Goal: Use online tool/utility: Utilize a website feature to perform a specific function

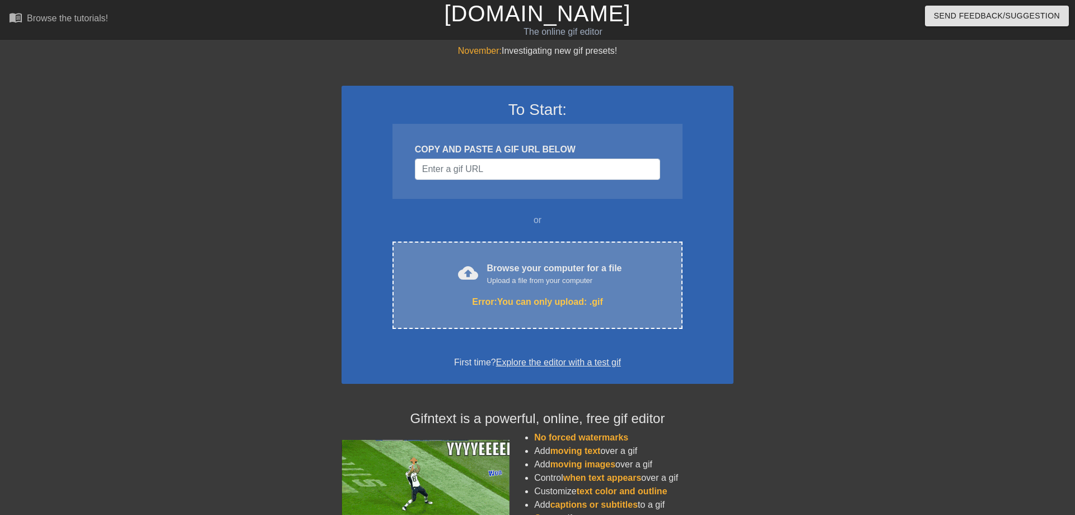
click at [489, 274] on div "Browse your computer for a file Upload a file from your computer" at bounding box center [554, 274] width 135 height 25
click at [625, 292] on div "cloud_upload Browse your computer for a file Upload a file from your computer E…" at bounding box center [538, 284] width 290 height 87
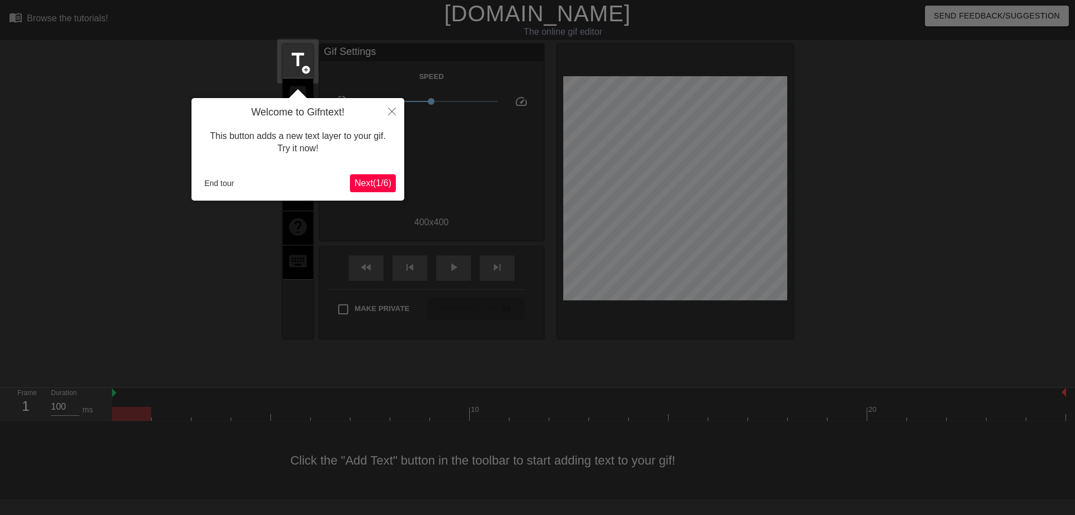
click at [375, 184] on span "Next ( 1 / 6 )" at bounding box center [372, 183] width 37 height 10
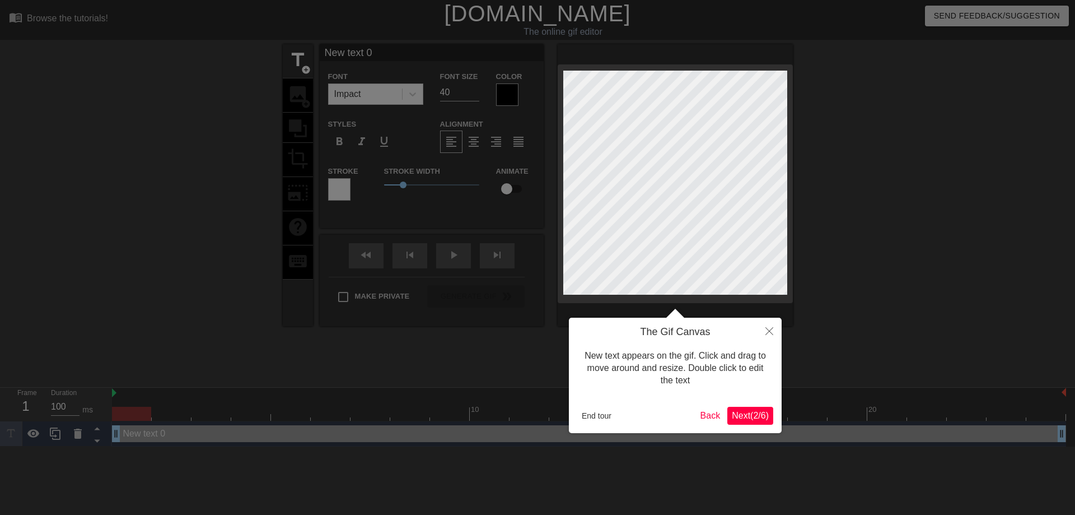
click at [761, 412] on span "Next ( 2 / 6 )" at bounding box center [750, 415] width 37 height 10
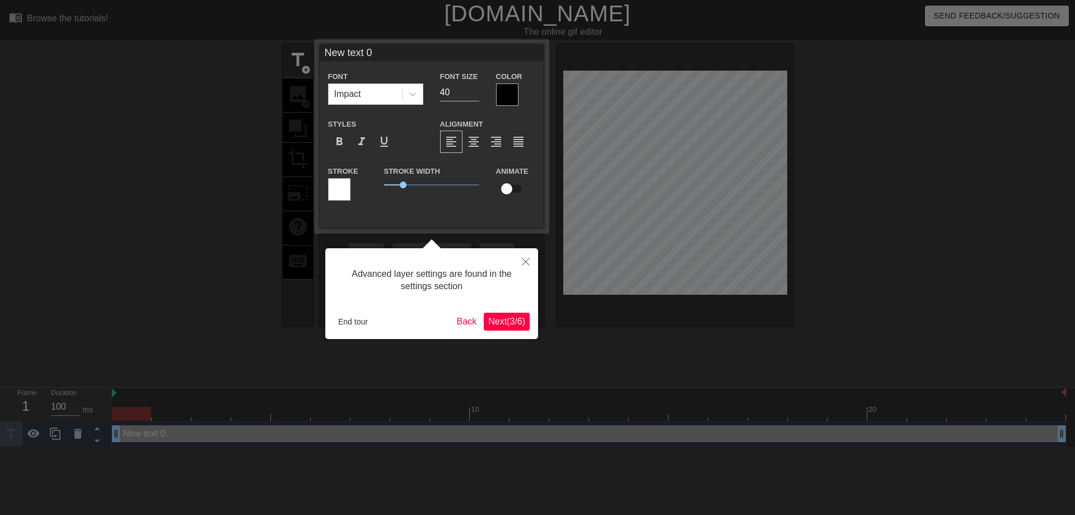
click at [526, 321] on button "Next ( 3 / 6 )" at bounding box center [507, 321] width 46 height 18
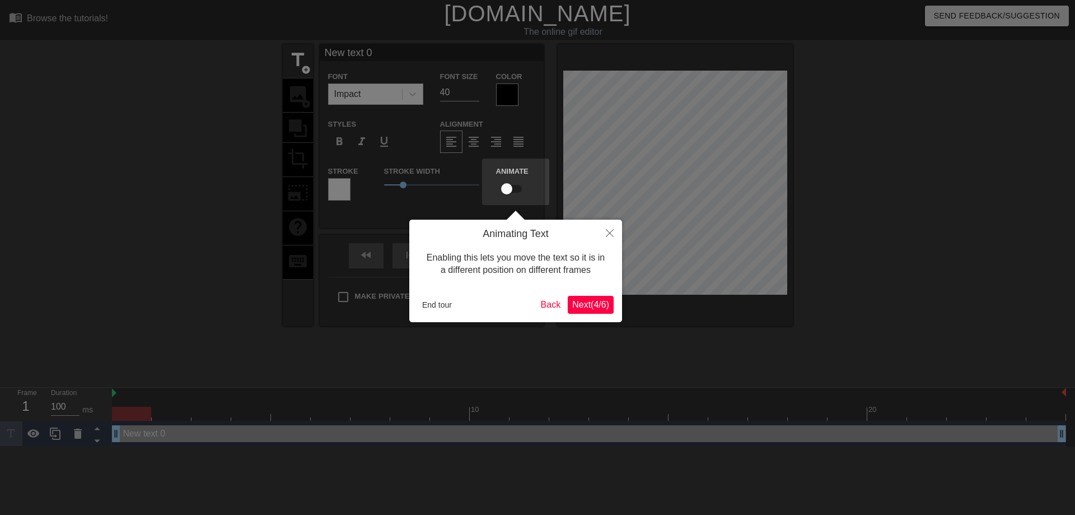
click at [590, 305] on span "Next ( 4 / 6 )" at bounding box center [590, 305] width 37 height 10
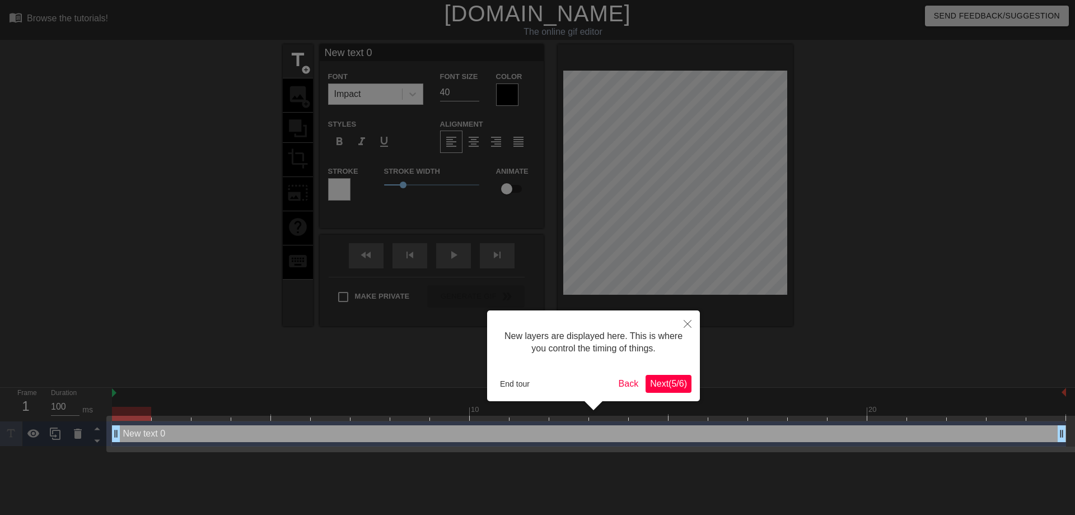
click at [682, 382] on span "Next ( 5 / 6 )" at bounding box center [668, 384] width 37 height 10
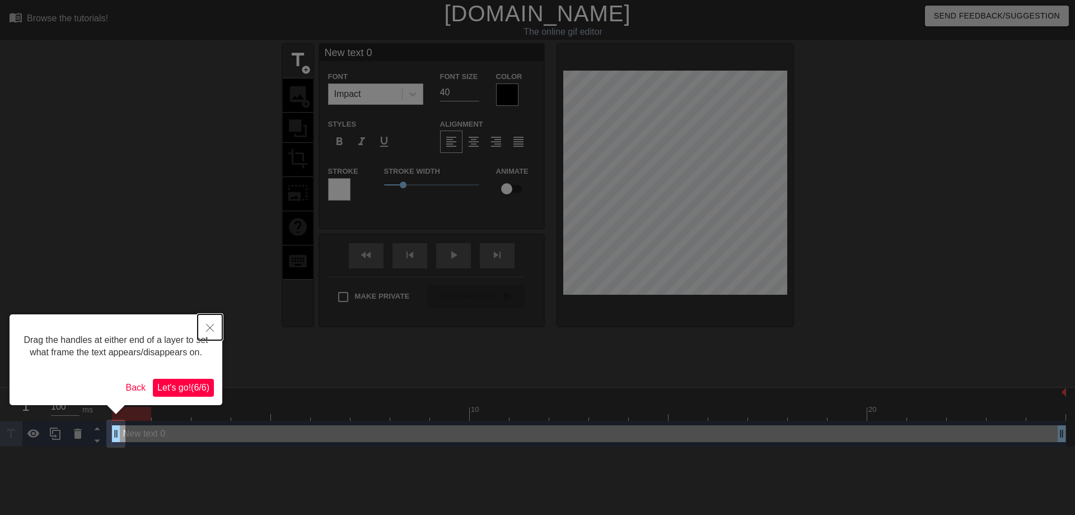
click at [209, 330] on icon "Close" at bounding box center [210, 328] width 8 height 8
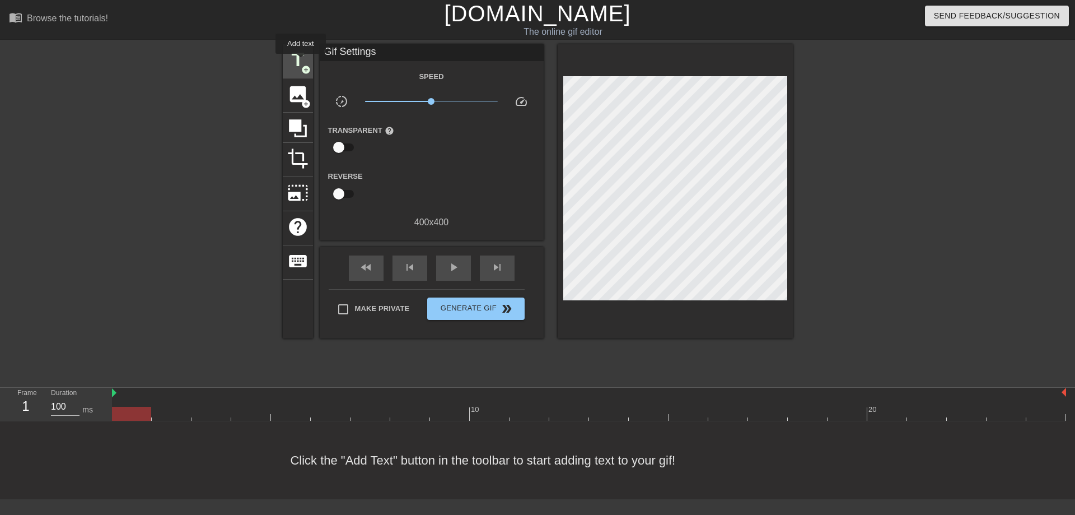
click at [301, 62] on span "title" at bounding box center [297, 59] width 21 height 21
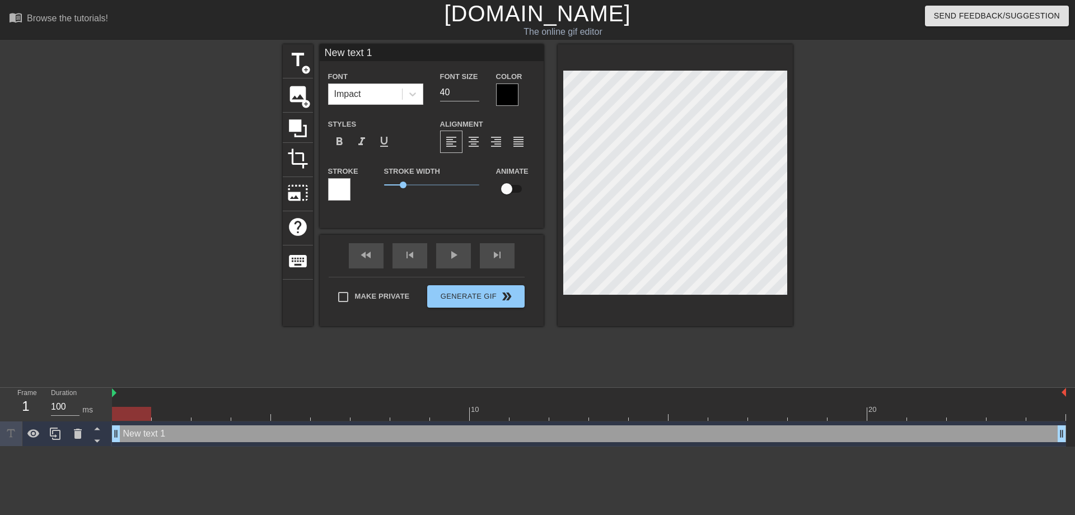
drag, startPoint x: 401, startPoint y: 50, endPoint x: 304, endPoint y: 54, distance: 97.0
click at [320, 54] on input "New text 1" at bounding box center [432, 52] width 224 height 17
drag, startPoint x: 387, startPoint y: 55, endPoint x: 276, endPoint y: 49, distance: 111.1
click at [320, 49] on input "New text 1" at bounding box center [432, 52] width 224 height 17
type input "[PERSON_NAME]"
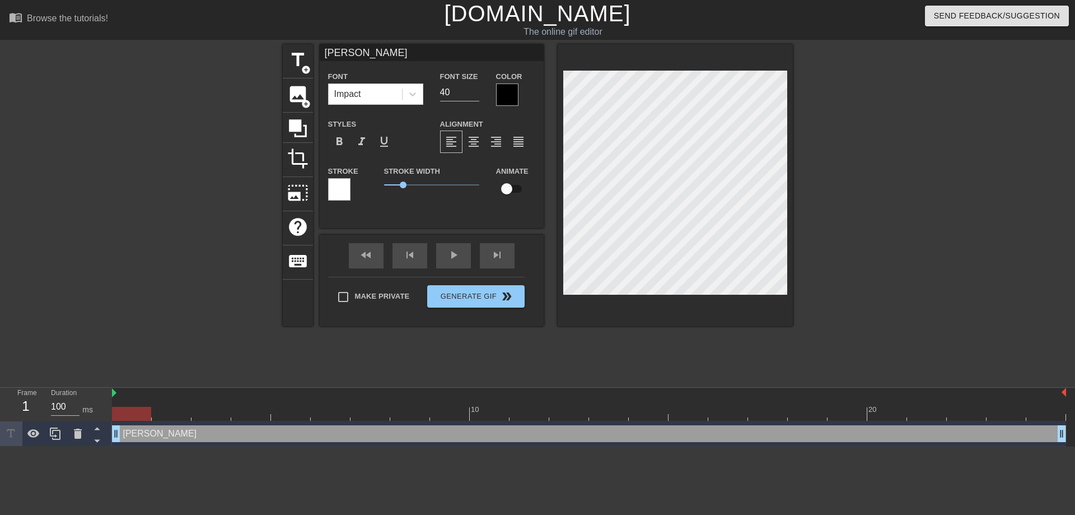
click at [508, 97] on div at bounding box center [507, 94] width 22 height 22
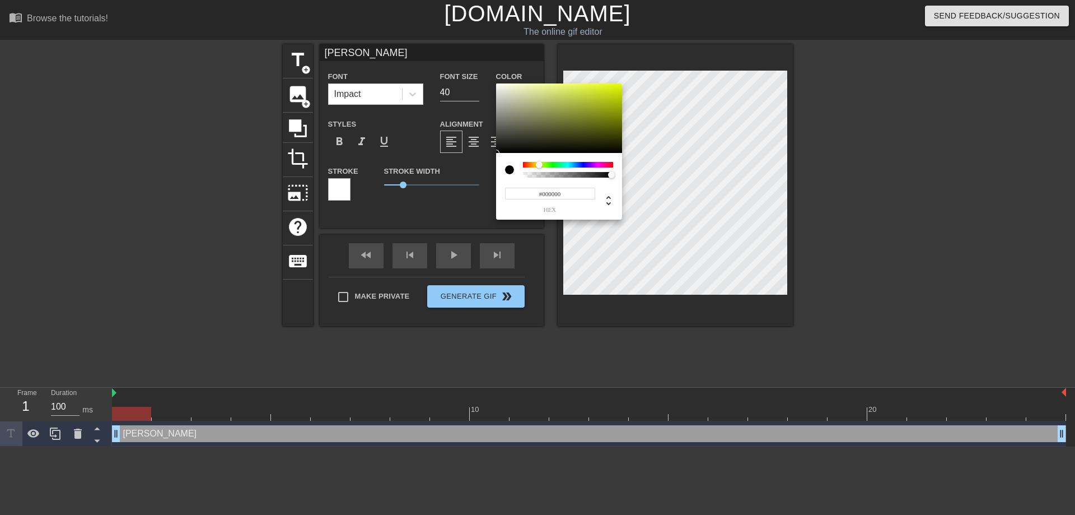
click at [539, 167] on div at bounding box center [568, 165] width 90 height 6
click at [538, 163] on div at bounding box center [538, 164] width 7 height 7
click at [601, 92] on div at bounding box center [559, 117] width 126 height 69
drag, startPoint x: 601, startPoint y: 101, endPoint x: 585, endPoint y: 94, distance: 17.8
click at [585, 94] on div at bounding box center [559, 117] width 126 height 69
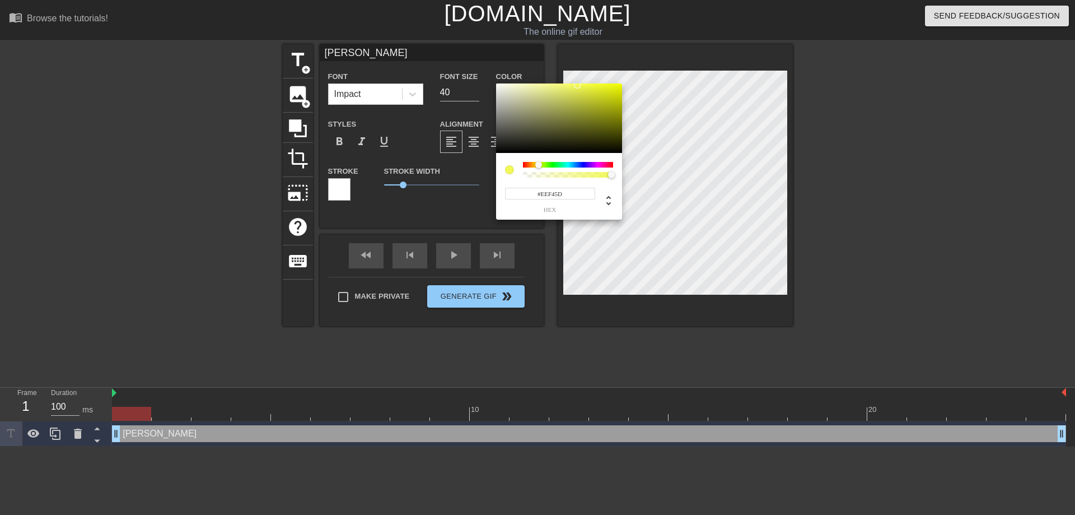
type input "#ECF25D"
drag, startPoint x: 584, startPoint y: 94, endPoint x: 573, endPoint y: 87, distance: 12.9
click at [573, 87] on div at bounding box center [573, 86] width 7 height 7
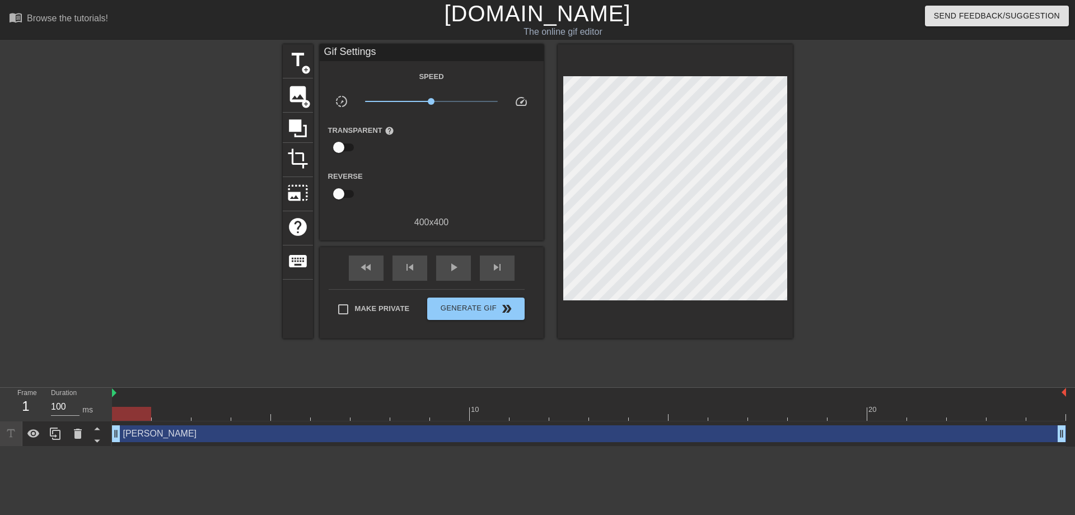
click at [474, 87] on div "Speed slow_motion_video x1.00 speed Transparent help Reverse 400 x 400" at bounding box center [431, 149] width 207 height 160
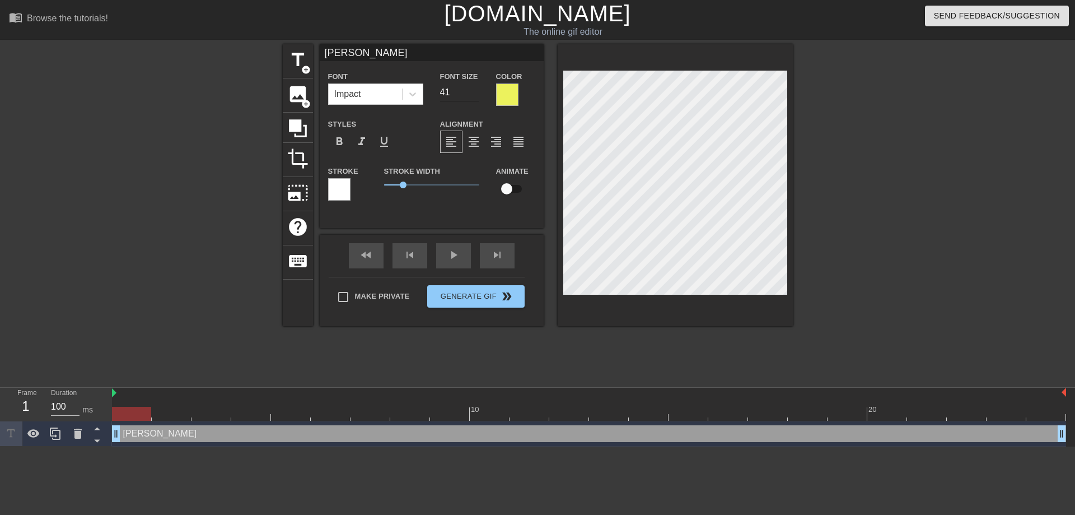
click at [473, 90] on input "41" at bounding box center [459, 92] width 39 height 18
click at [473, 90] on input "42" at bounding box center [459, 92] width 39 height 18
click at [473, 90] on input "43" at bounding box center [459, 92] width 39 height 18
click at [473, 90] on input "44" at bounding box center [459, 92] width 39 height 18
click at [473, 90] on input "45" at bounding box center [459, 92] width 39 height 18
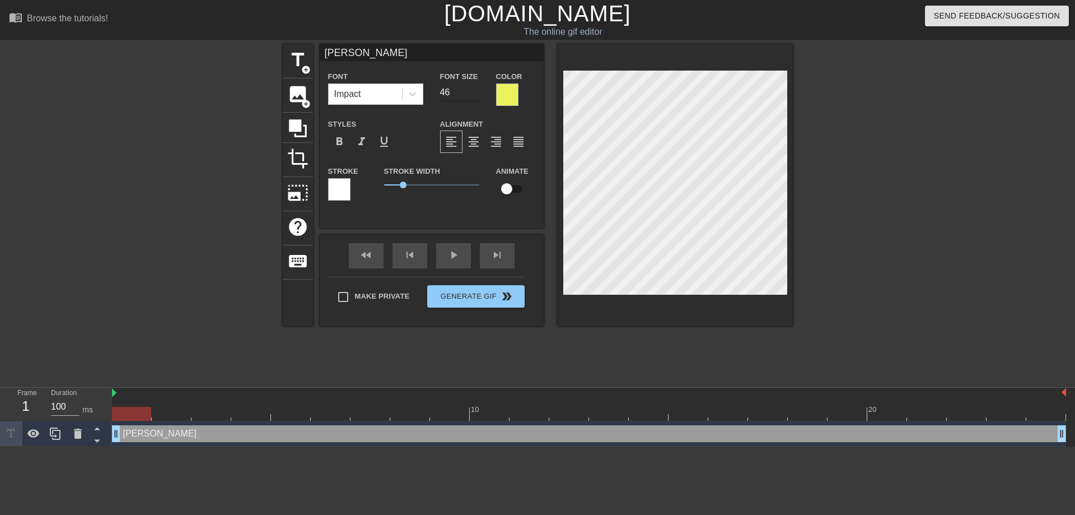
click at [473, 90] on input "46" at bounding box center [459, 92] width 39 height 18
click at [473, 90] on input "47" at bounding box center [459, 92] width 39 height 18
click at [412, 96] on icon at bounding box center [412, 93] width 11 height 11
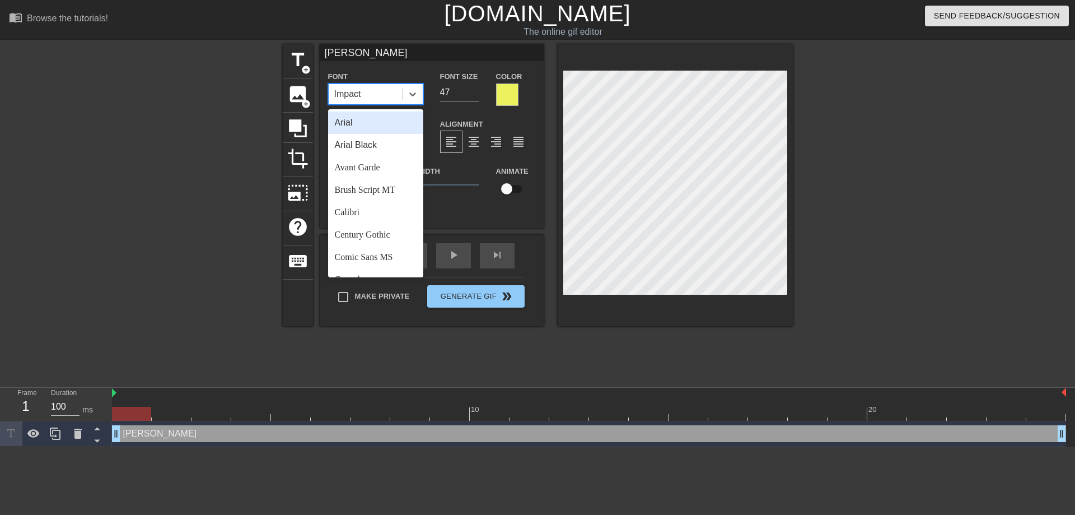
click at [356, 117] on div "Arial" at bounding box center [375, 122] width 95 height 22
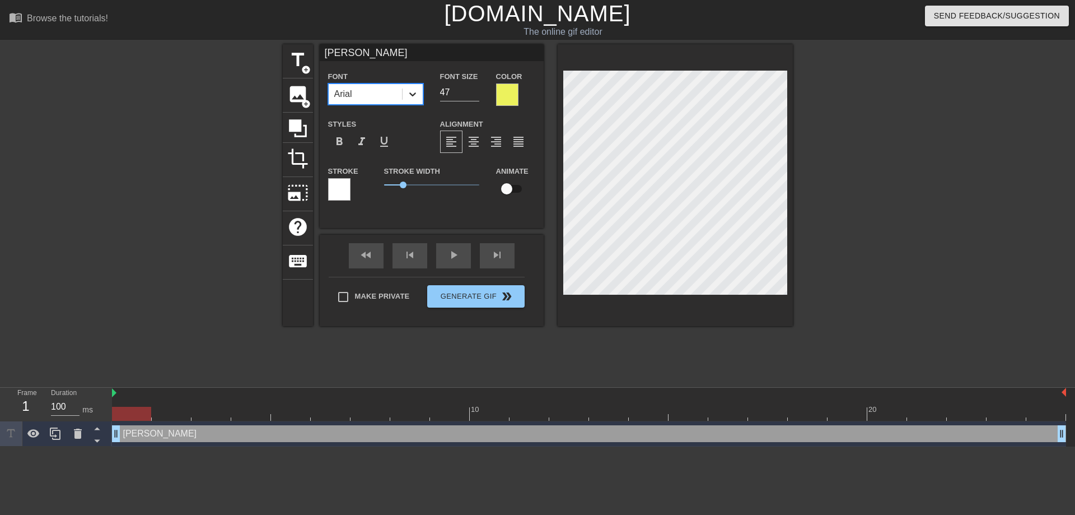
click at [409, 97] on icon at bounding box center [412, 93] width 11 height 11
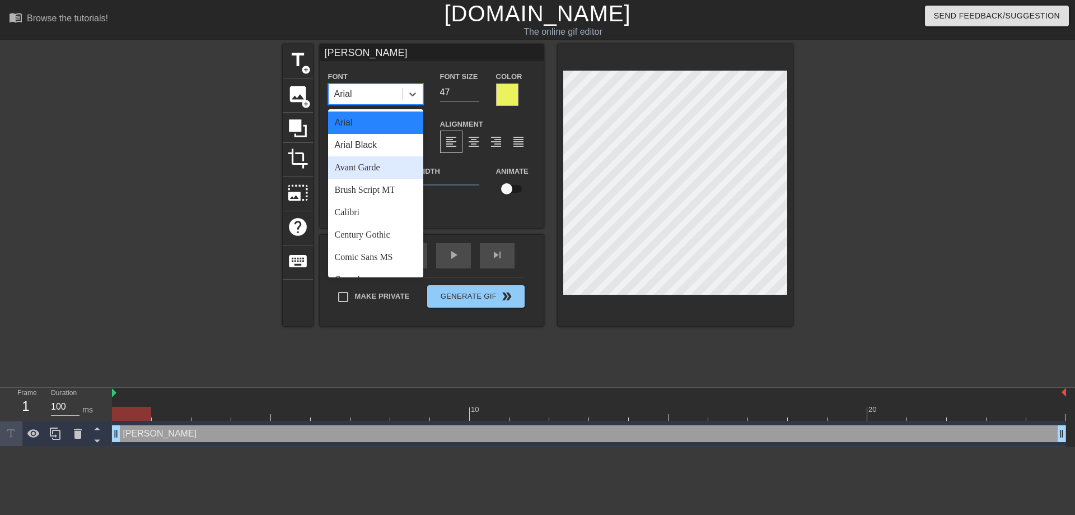
click at [378, 166] on div "Avant Garde" at bounding box center [375, 167] width 95 height 22
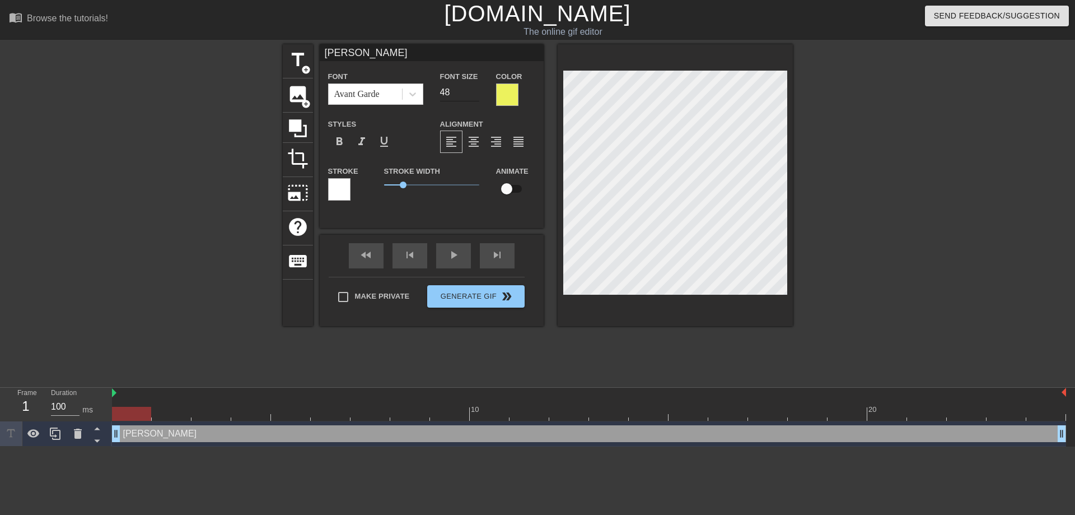
click at [476, 90] on input "48" at bounding box center [459, 92] width 39 height 18
click at [476, 90] on input "49" at bounding box center [459, 92] width 39 height 18
click at [474, 97] on input "48" at bounding box center [459, 92] width 39 height 18
type input "47"
click at [474, 92] on input "47" at bounding box center [459, 92] width 39 height 18
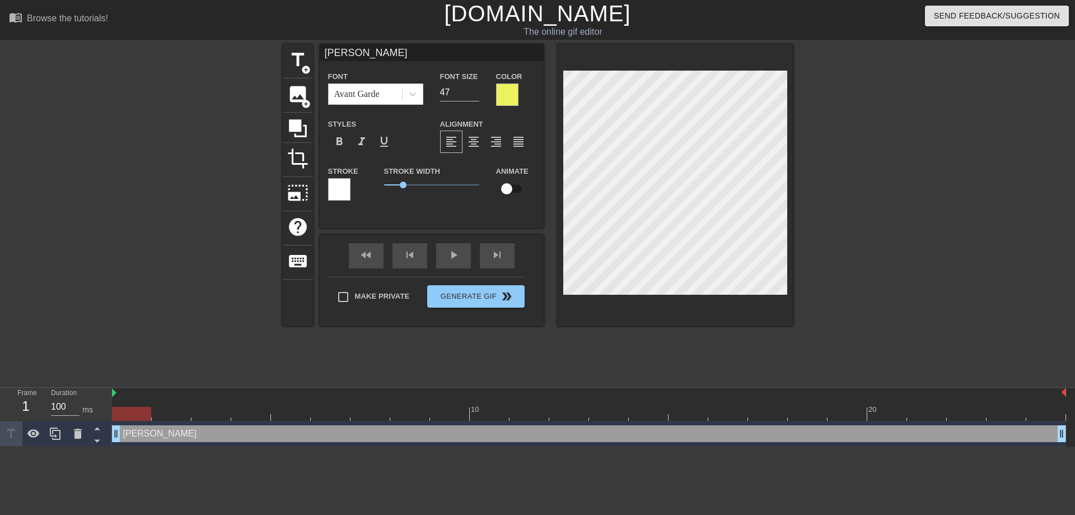
click at [505, 98] on div at bounding box center [507, 94] width 22 height 22
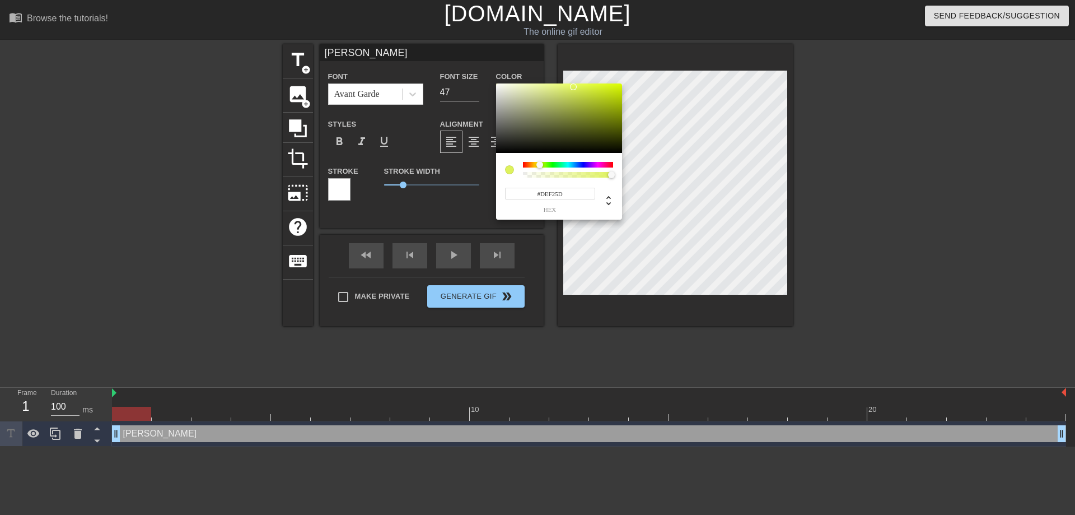
click at [540, 165] on div at bounding box center [539, 164] width 7 height 7
drag, startPoint x: 609, startPoint y: 91, endPoint x: 627, endPoint y: 80, distance: 20.7
click at [622, 83] on div at bounding box center [559, 117] width 126 height 69
click at [511, 171] on div at bounding box center [509, 169] width 9 height 9
type input "221"
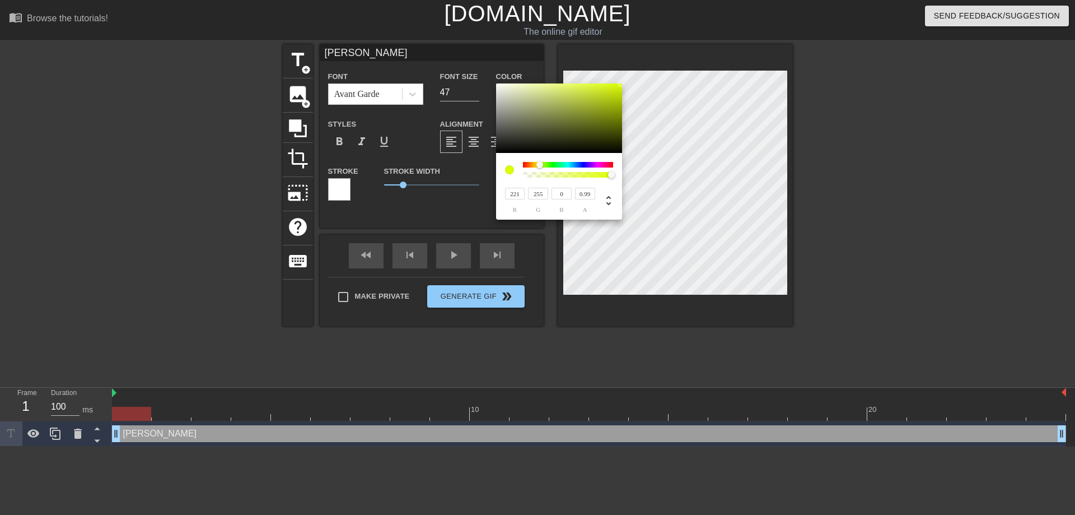
type input "0.98"
click at [609, 175] on div at bounding box center [609, 174] width 7 height 7
type input "255"
type input "252"
type input "249"
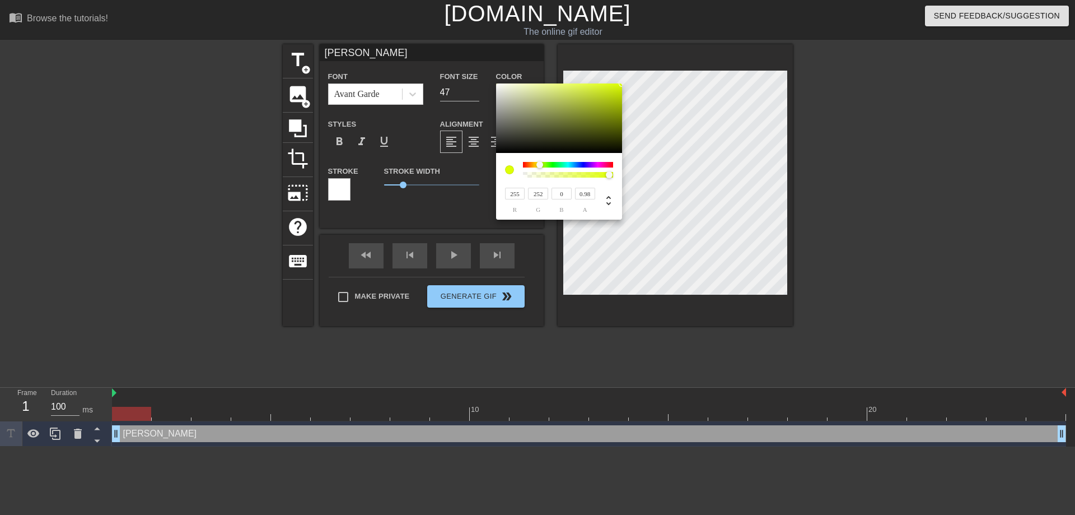
type input "255"
click at [538, 165] on div at bounding box center [538, 164] width 7 height 7
type input "217"
type input "222"
type input "30"
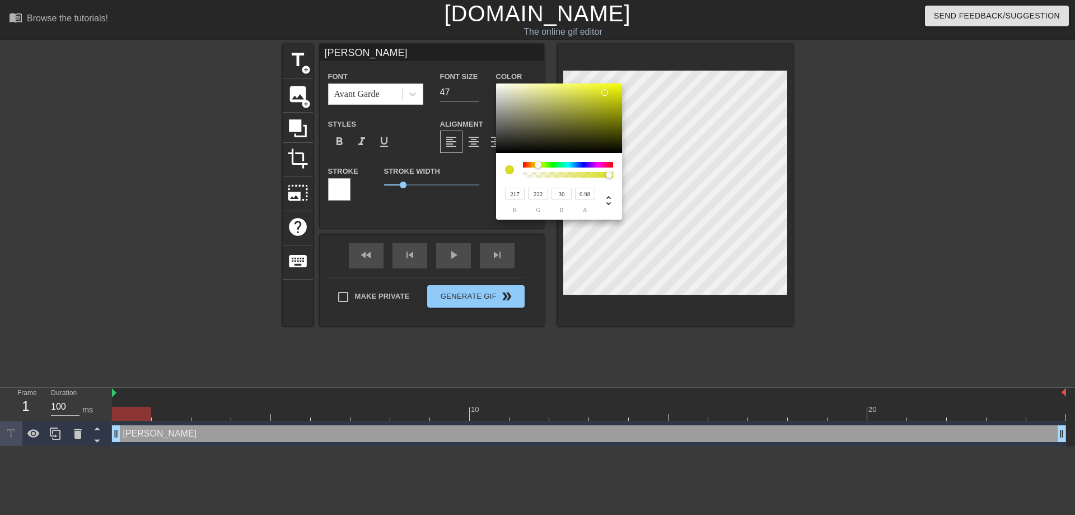
click at [605, 92] on div at bounding box center [559, 117] width 126 height 69
type input "216"
type input "26"
type input "213"
type input "219"
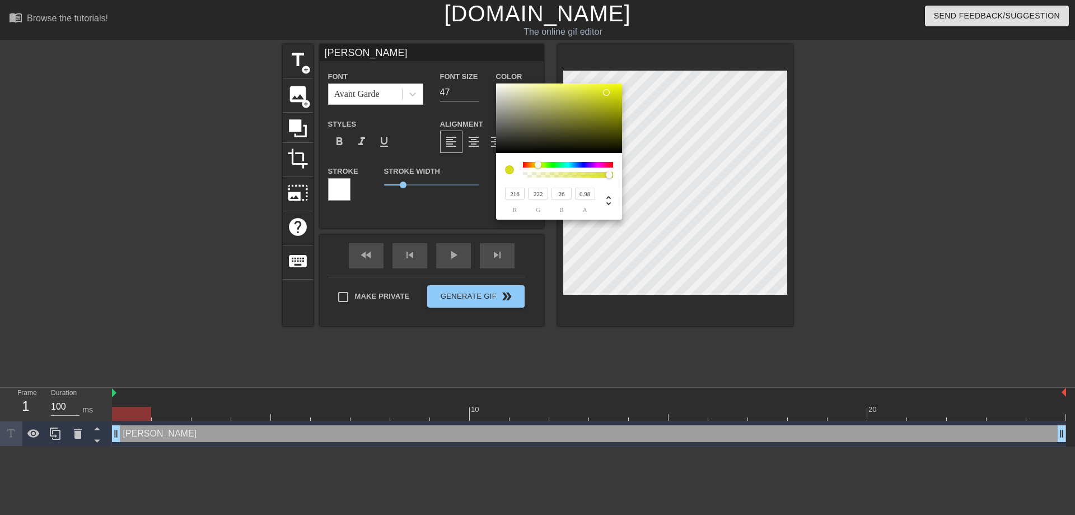
type input "22"
type input "209"
type input "215"
type input "20"
type input "207"
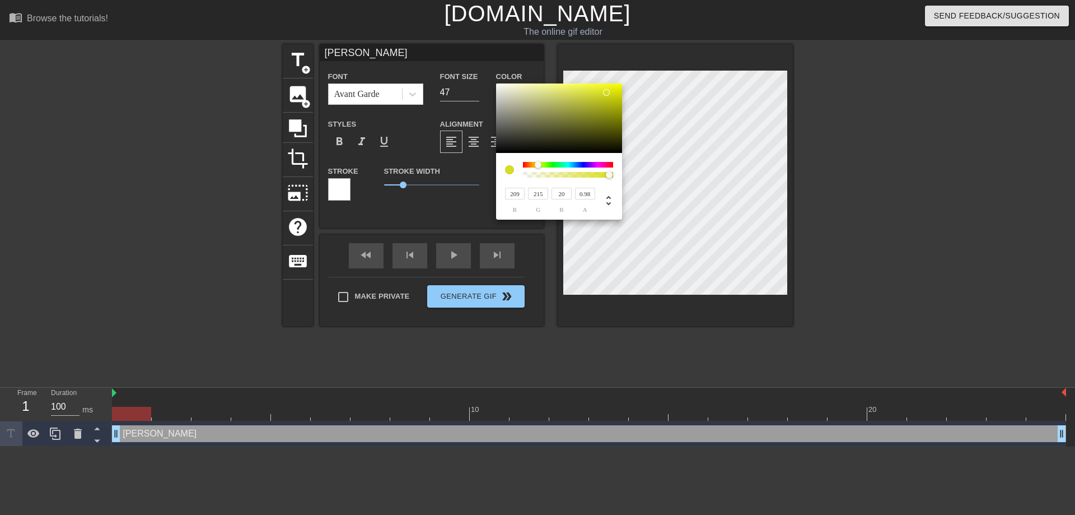
type input "213"
type input "17"
type input "205"
type input "211"
type input "15"
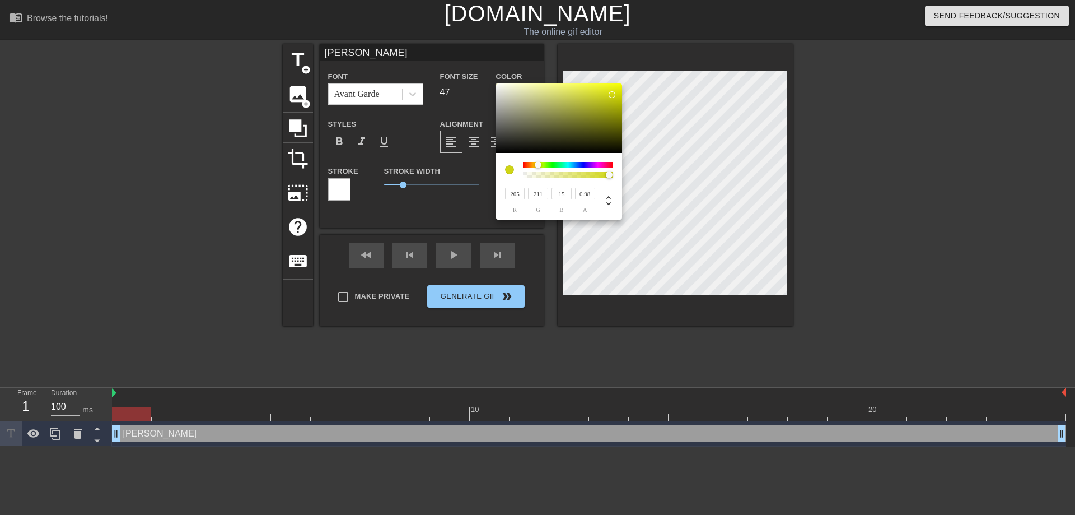
type input "201"
type input "207"
type input "12"
type input "191"
type input "197"
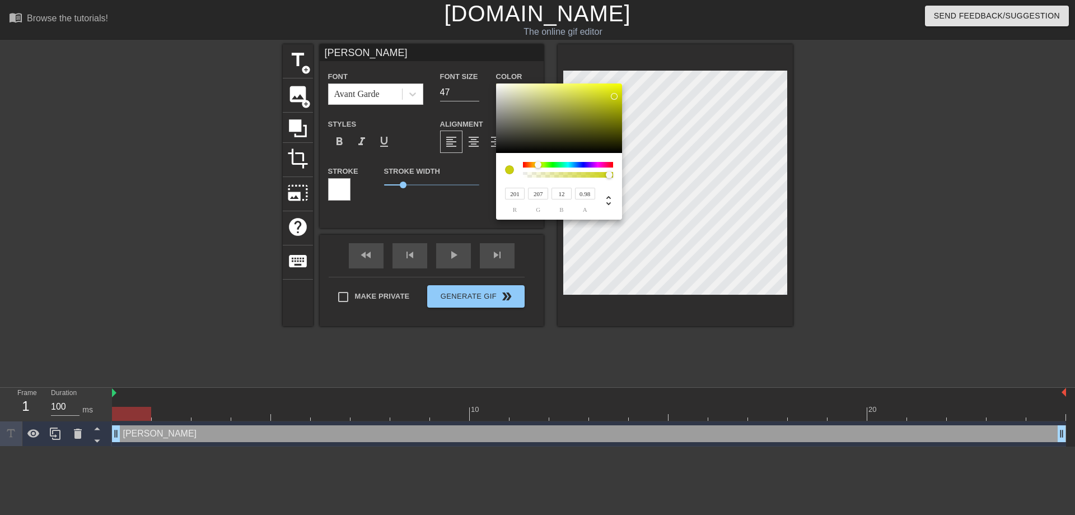
type input "6"
type input "185"
type input "191"
type input "3"
type input "181"
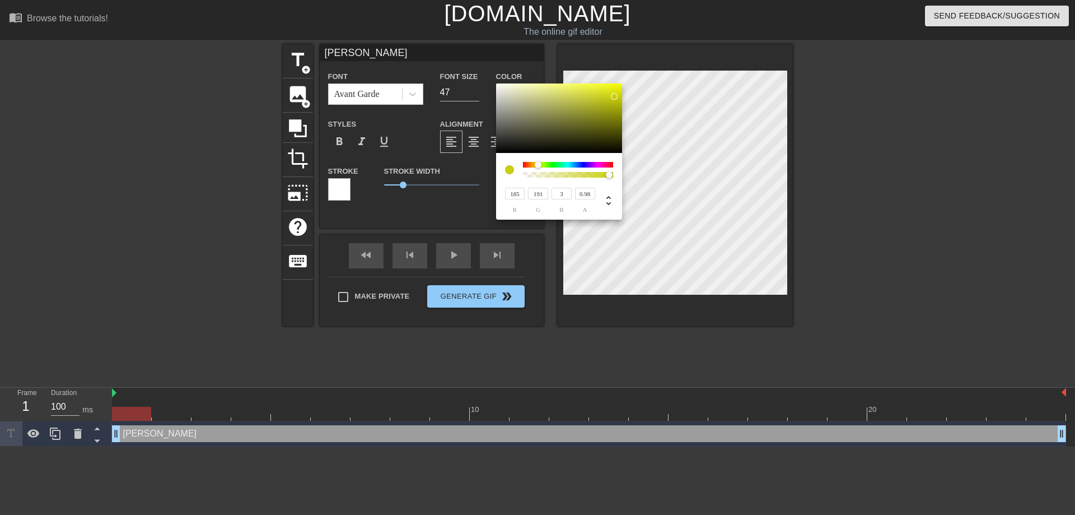
type input "186"
type input "2"
type input "187"
type input "193"
type input "201"
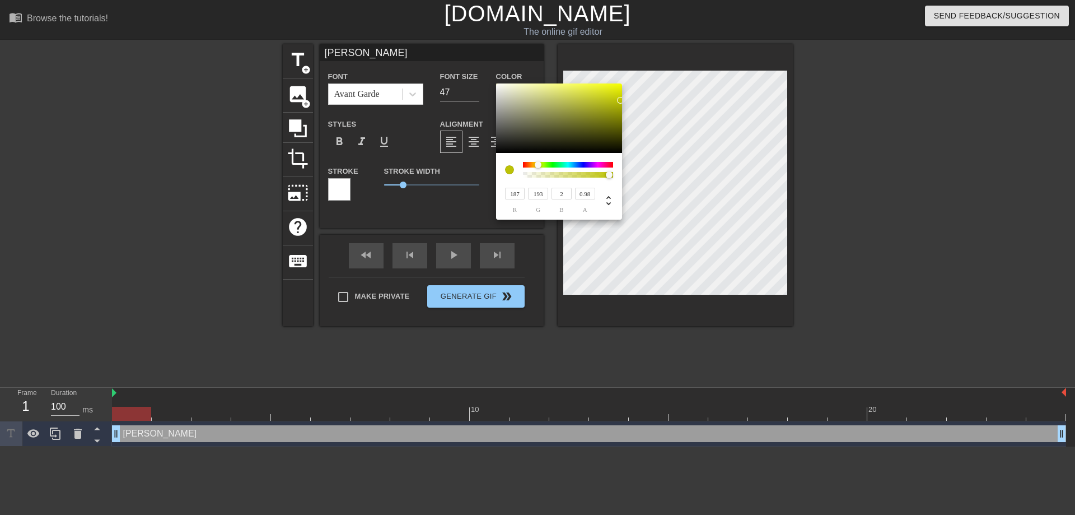
type input "207"
type input "231"
type input "238"
type input "3"
type input "237"
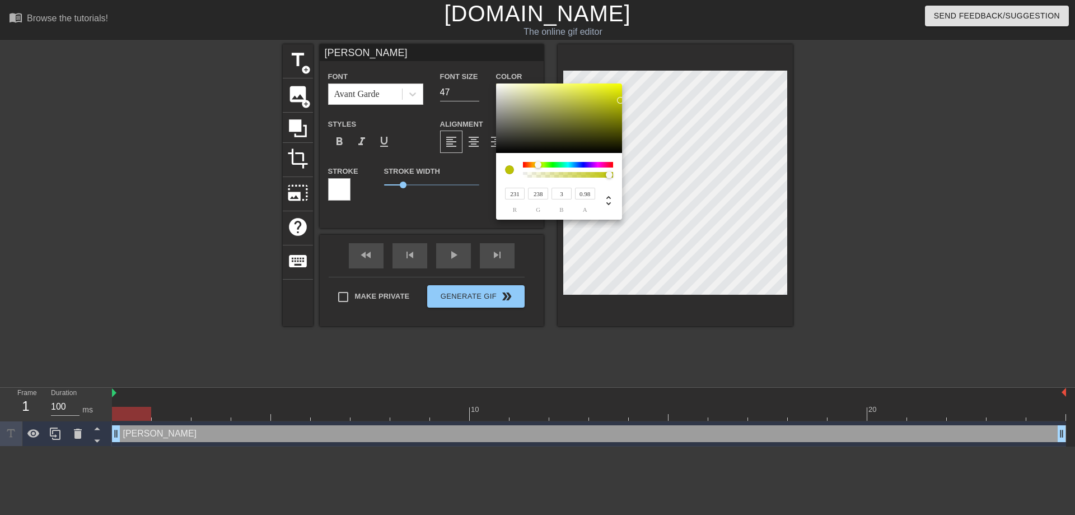
type input "244"
type input "239"
type input "246"
drag, startPoint x: 605, startPoint y: 92, endPoint x: 620, endPoint y: 86, distance: 17.1
click at [620, 86] on div at bounding box center [620, 85] width 7 height 7
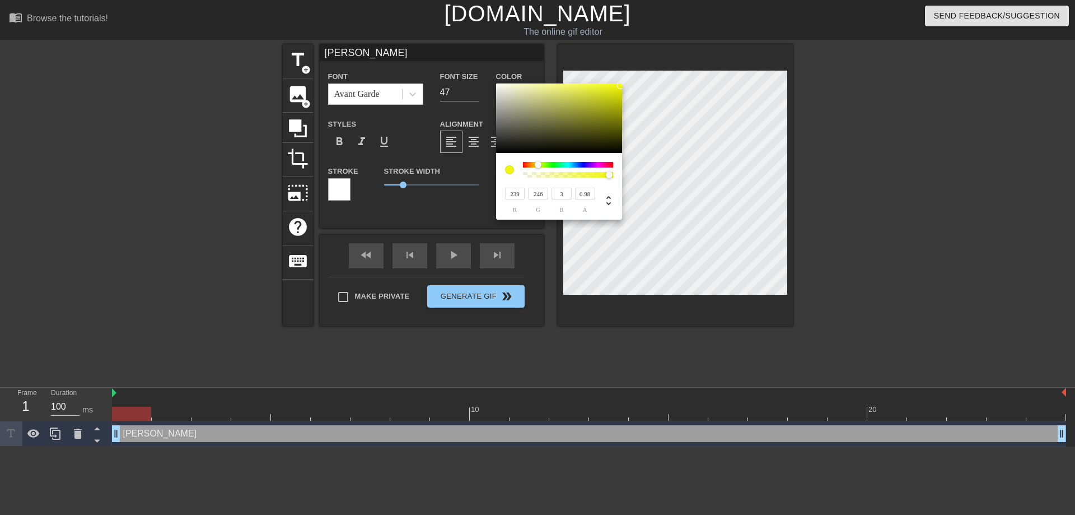
click at [541, 193] on input "246" at bounding box center [538, 194] width 20 height 12
click at [606, 202] on icon at bounding box center [608, 200] width 13 height 13
type input "62"
type input "98%"
type input "49%"
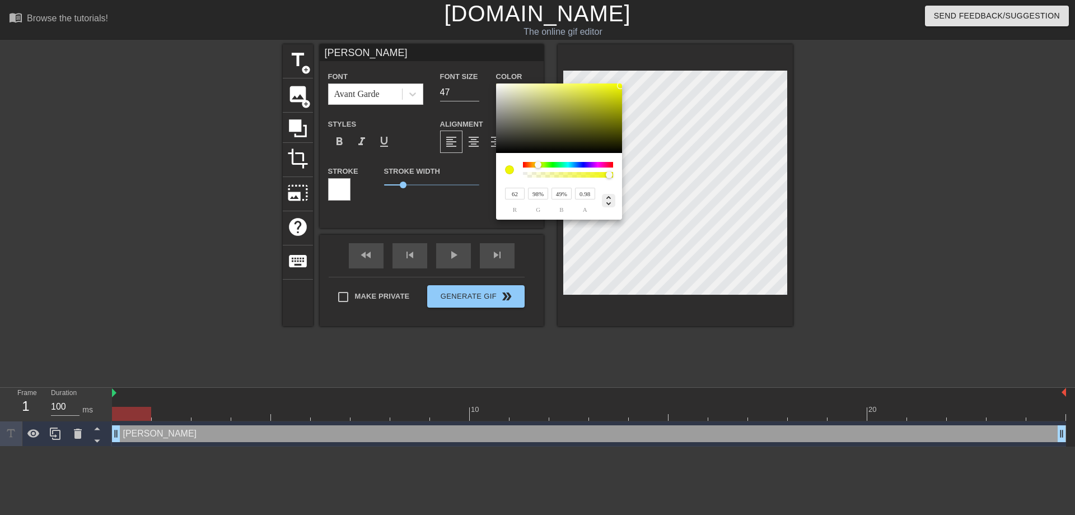
click at [606, 202] on icon at bounding box center [608, 200] width 13 height 13
type input "239"
type input "246"
type input "3"
click at [606, 202] on icon at bounding box center [608, 200] width 13 height 13
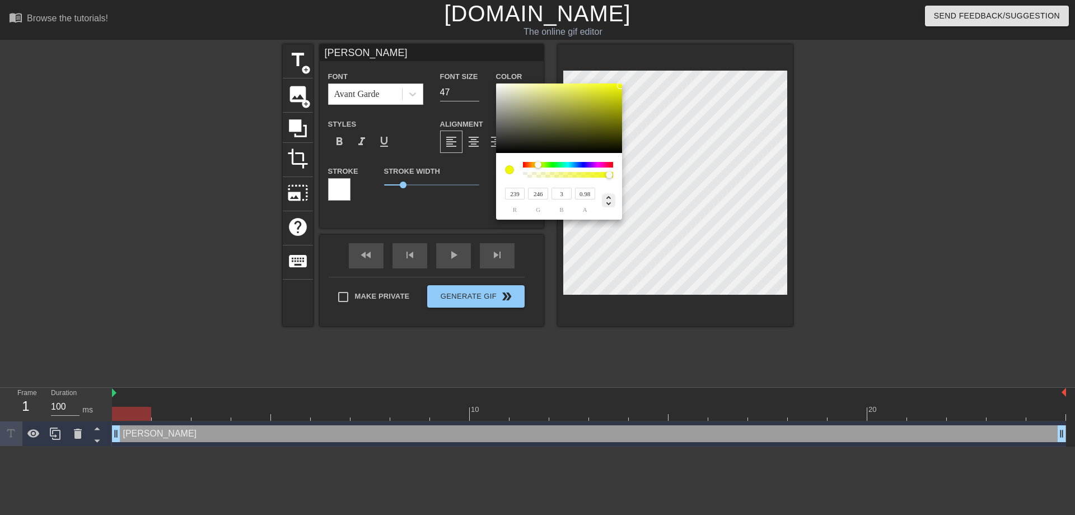
type input "62"
type input "98%"
type input "49%"
click at [606, 202] on icon at bounding box center [608, 200] width 13 height 13
type input "239"
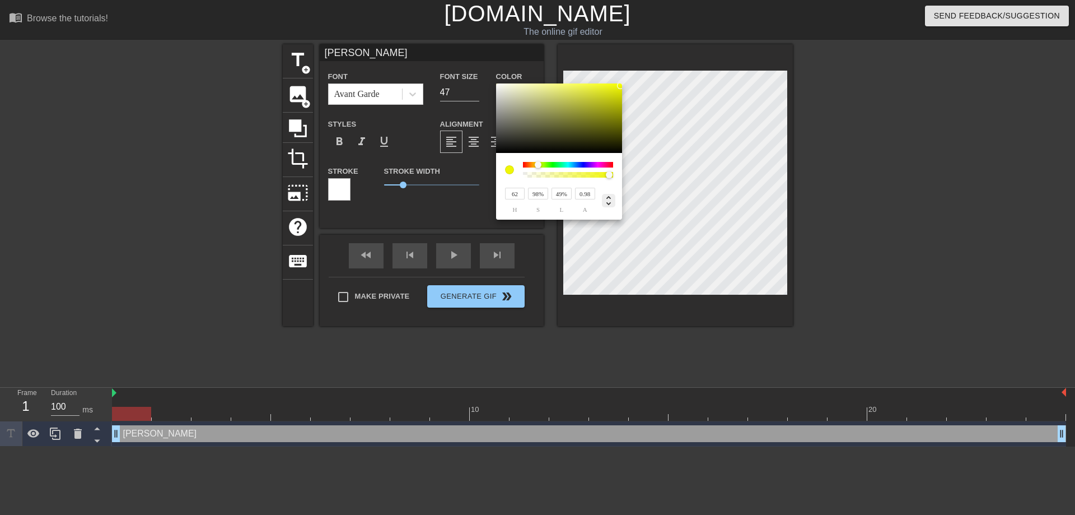
type input "246"
type input "3"
click at [606, 202] on icon at bounding box center [608, 200] width 13 height 13
type input "62"
type input "98%"
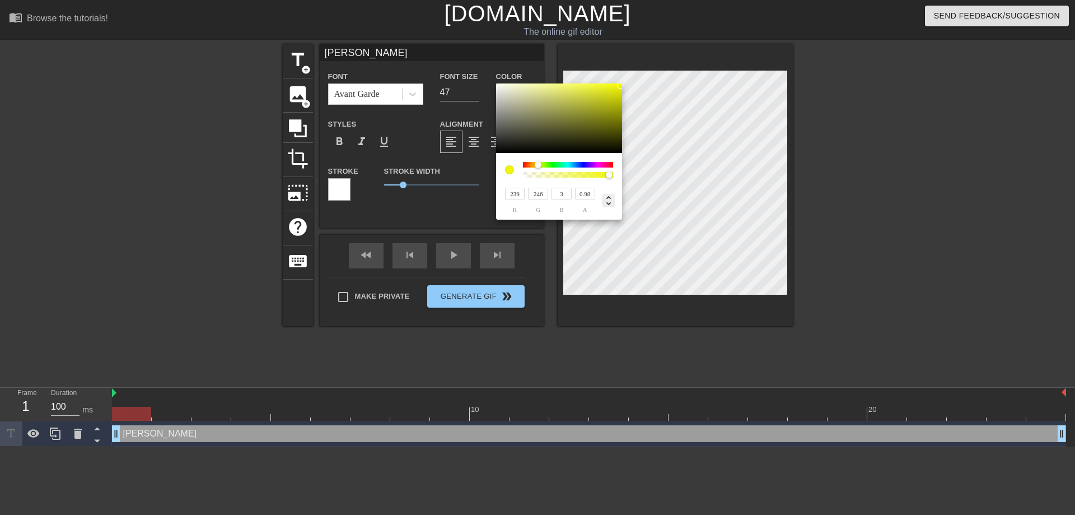
type input "49%"
drag, startPoint x: 538, startPoint y: 194, endPoint x: 530, endPoint y: 194, distance: 7.9
click at [530, 194] on input "98%" at bounding box center [538, 194] width 20 height 12
type input "65"
type input "5%%"
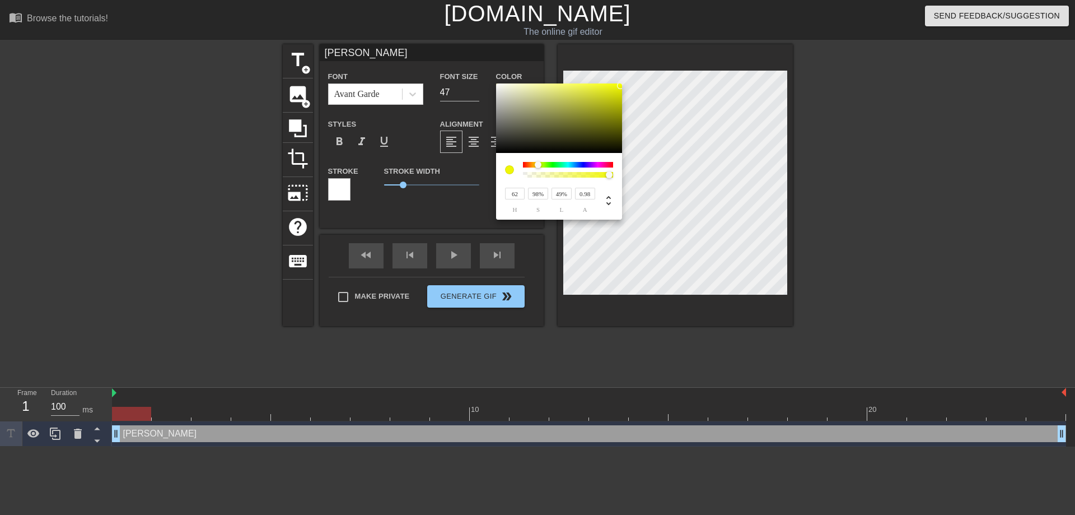
type input "1"
type input "62"
type input "5%%0%"
type input "0%"
drag, startPoint x: 538, startPoint y: 195, endPoint x: 502, endPoint y: 195, distance: 35.8
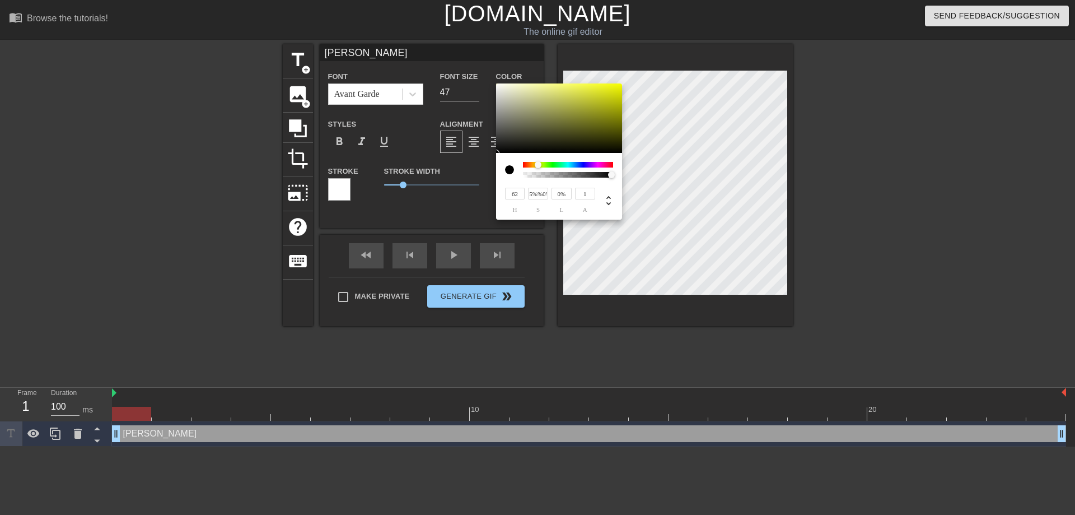
click at [528, 195] on input "5%%0%" at bounding box center [538, 194] width 20 height 12
type input "0%%"
drag, startPoint x: 545, startPoint y: 191, endPoint x: 497, endPoint y: 192, distance: 47.6
click at [528, 192] on input "0%%" at bounding box center [538, 194] width 20 height 12
type input "100%"
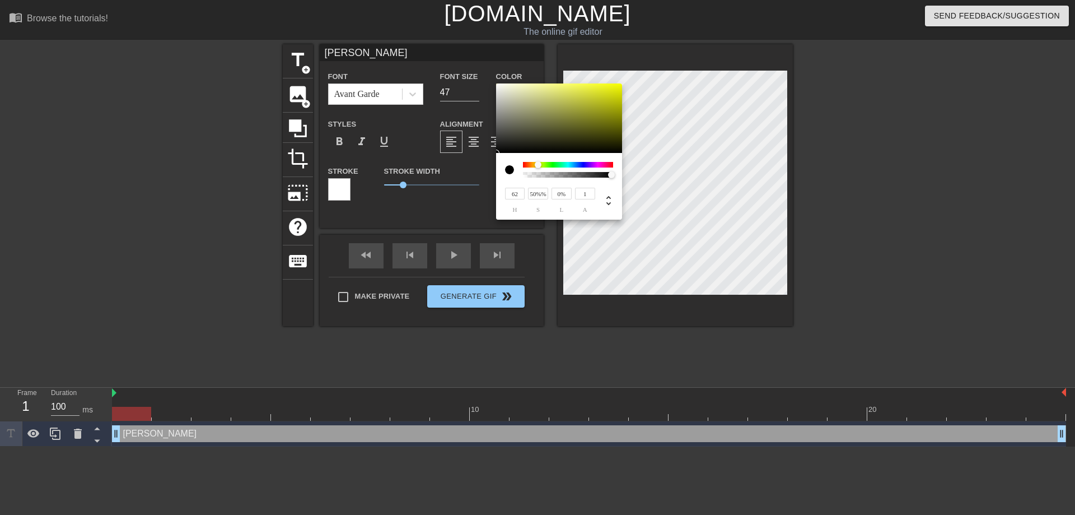
type input "49%"
click at [622, 84] on div at bounding box center [559, 117] width 126 height 69
type input "89%"
type input "46%"
type input "93%"
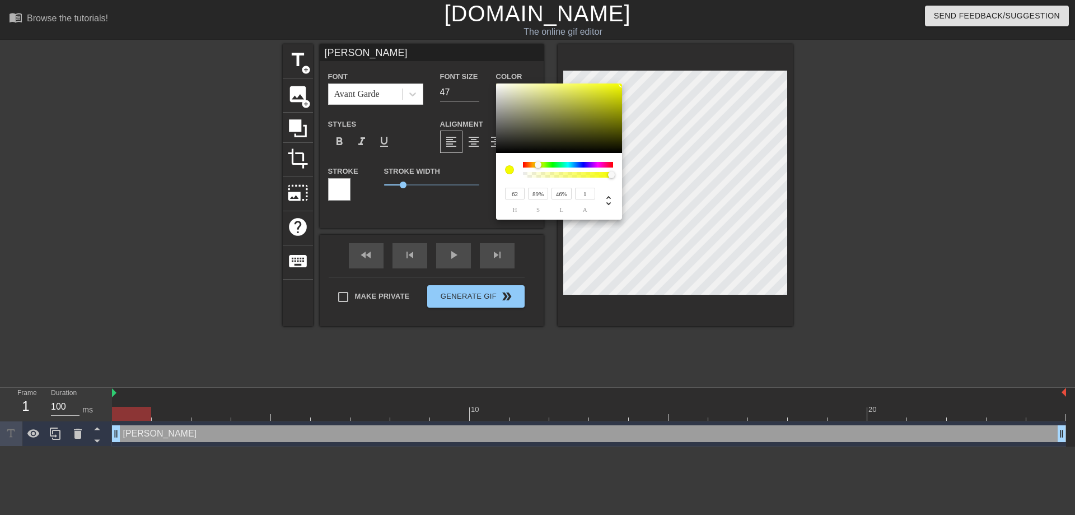
type input "47%"
type input "95%"
type input "48%"
type input "97%"
type input "49%"
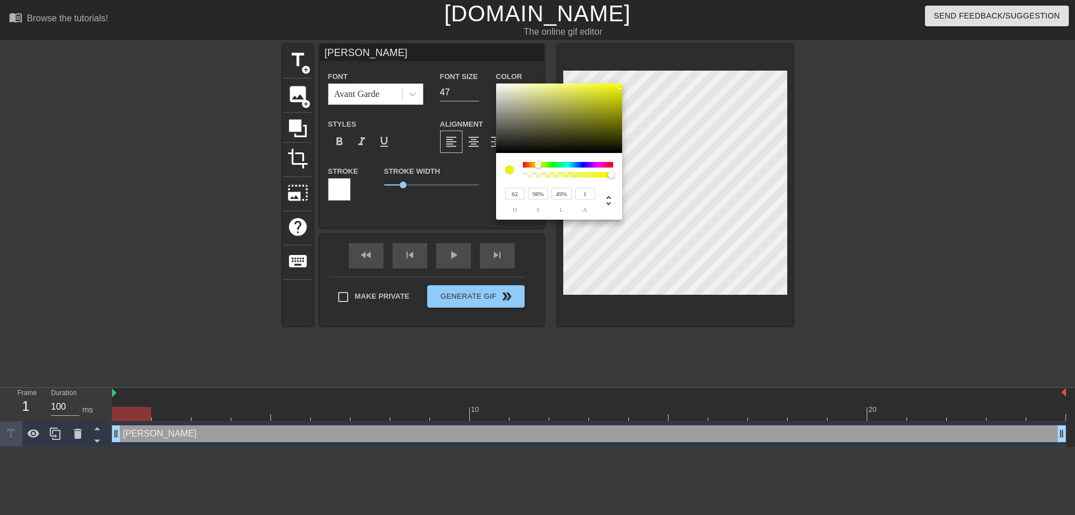
type input "99%"
type input "50%"
type input "100%"
drag, startPoint x: 617, startPoint y: 90, endPoint x: 621, endPoint y: 82, distance: 8.8
click at [621, 83] on div at bounding box center [559, 117] width 126 height 69
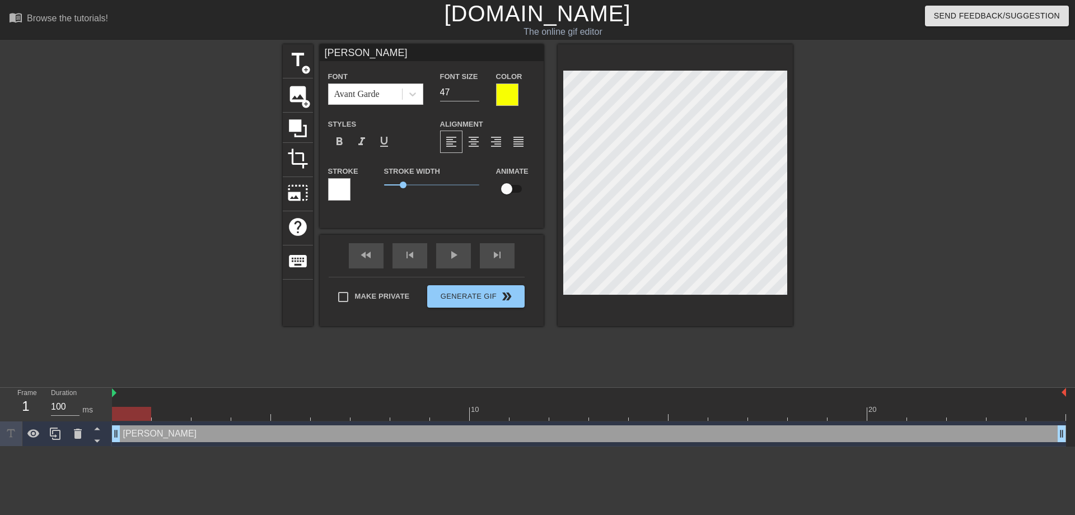
click at [510, 192] on input "checkbox" at bounding box center [507, 188] width 64 height 21
checkbox input "true"
drag, startPoint x: 408, startPoint y: 185, endPoint x: 392, endPoint y: 176, distance: 18.1
click at [388, 183] on span "0.2" at bounding box center [387, 184] width 7 height 7
click at [511, 90] on div at bounding box center [507, 94] width 22 height 22
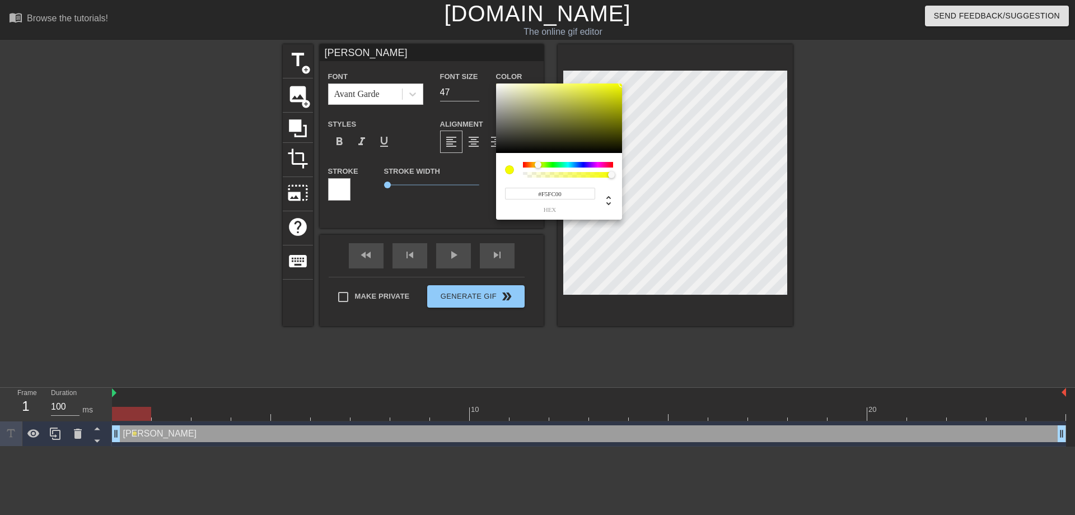
type input "#F7FE00"
drag, startPoint x: 596, startPoint y: 93, endPoint x: 643, endPoint y: 83, distance: 48.0
click at [622, 83] on div at bounding box center [559, 117] width 126 height 69
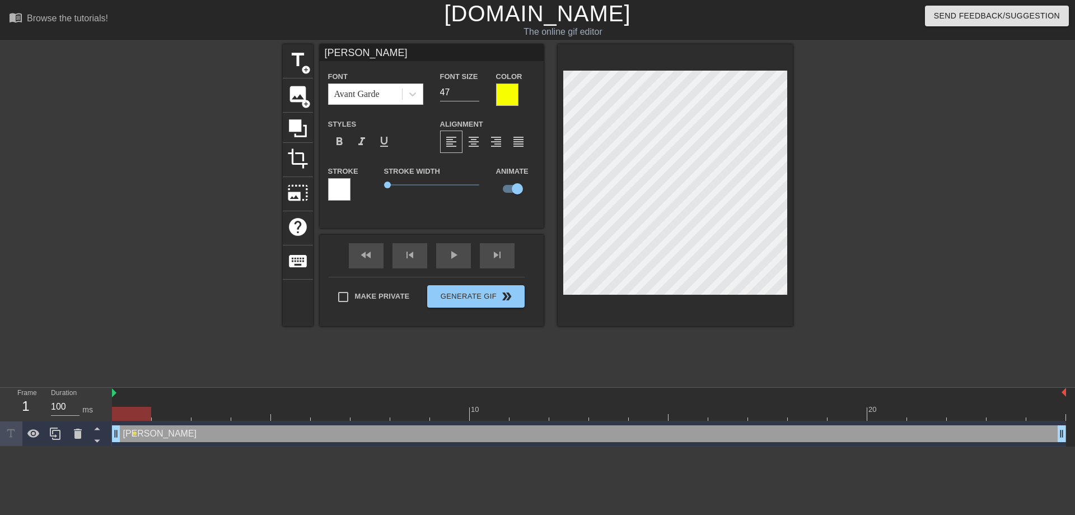
scroll to position [0, 1]
click at [339, 141] on span "format_bold" at bounding box center [339, 141] width 13 height 13
click at [372, 94] on div "Avant Garde" at bounding box center [356, 93] width 45 height 13
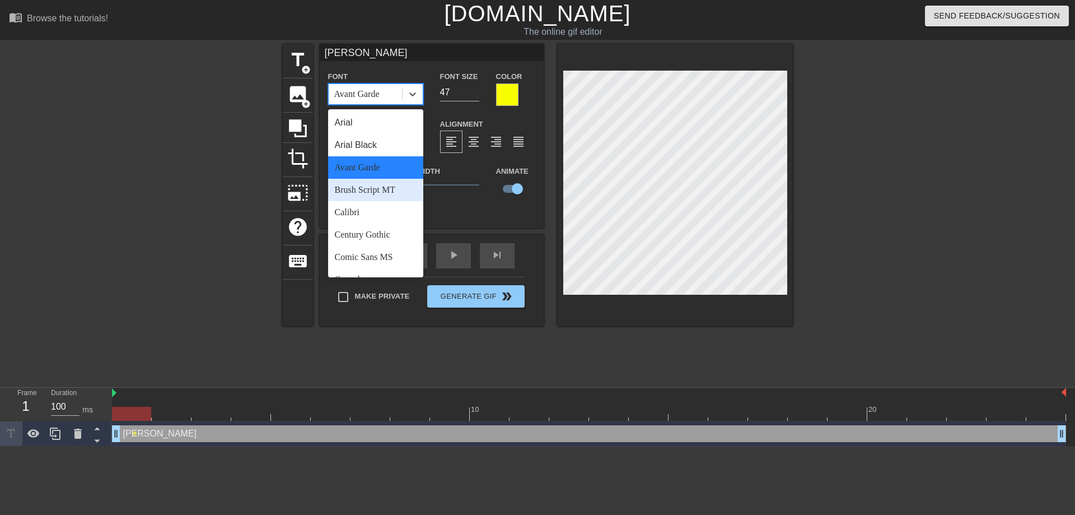
click at [351, 188] on div "Brush Script MT" at bounding box center [375, 190] width 95 height 22
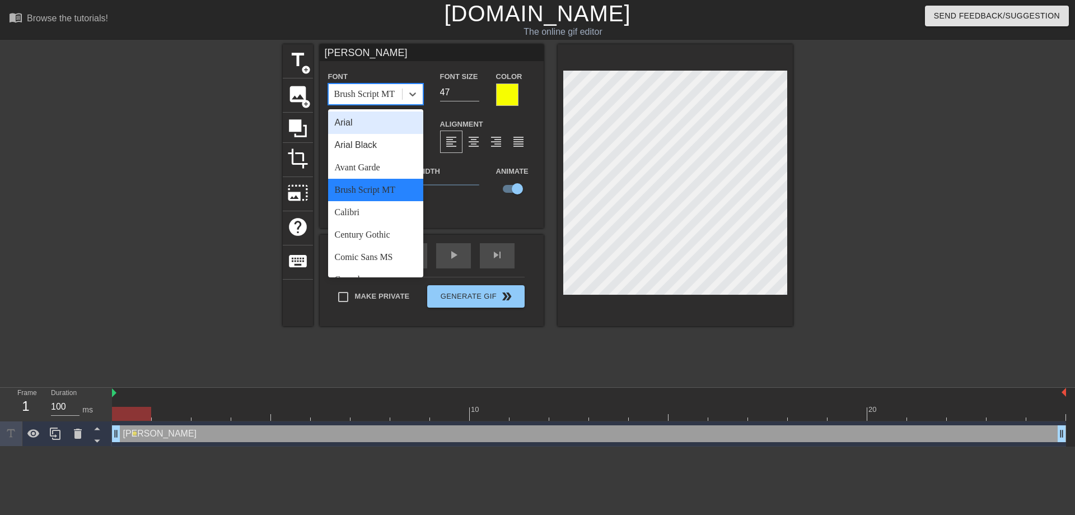
drag, startPoint x: 369, startPoint y: 100, endPoint x: 364, endPoint y: 129, distance: 29.6
click at [370, 99] on div "Brush Script MT" at bounding box center [364, 93] width 60 height 13
click at [362, 207] on div "Calibri" at bounding box center [375, 212] width 95 height 22
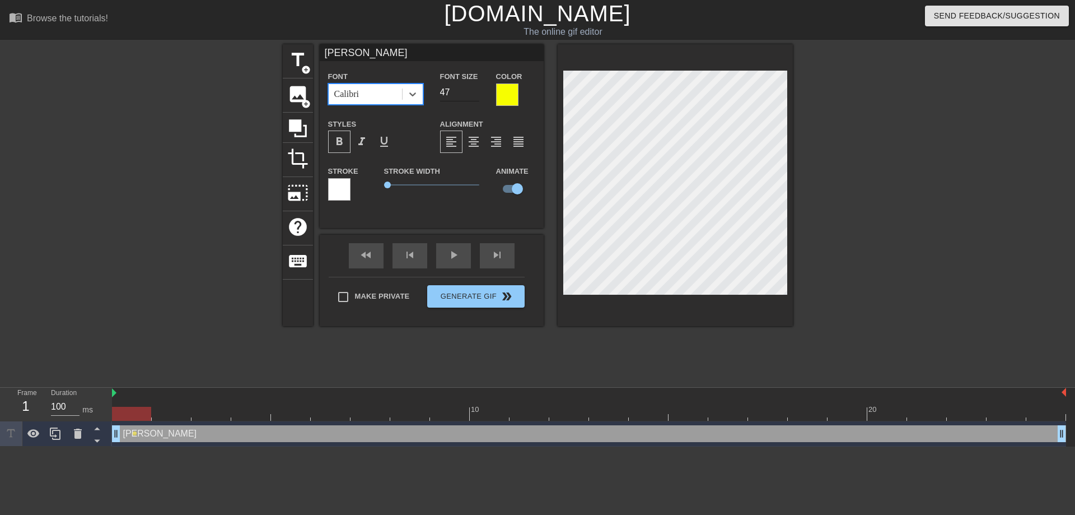
click at [469, 88] on input "47" at bounding box center [459, 92] width 39 height 18
click at [475, 86] on input "47" at bounding box center [459, 92] width 39 height 18
drag, startPoint x: 456, startPoint y: 94, endPoint x: 446, endPoint y: 95, distance: 10.2
click at [446, 95] on input "47" at bounding box center [459, 92] width 39 height 18
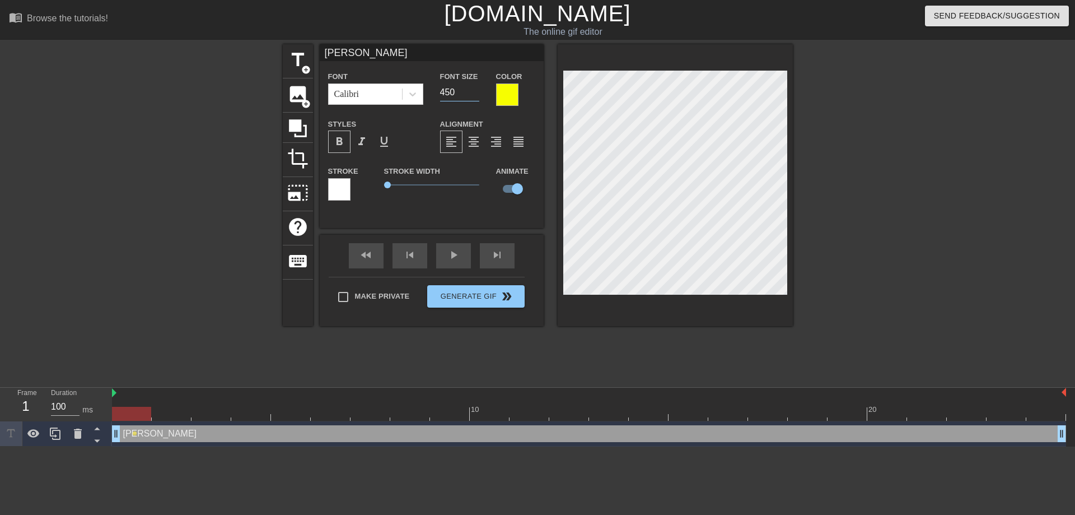
drag, startPoint x: 464, startPoint y: 94, endPoint x: 429, endPoint y: 94, distance: 34.7
click at [440, 94] on input "450" at bounding box center [459, 92] width 39 height 18
drag, startPoint x: 446, startPoint y: 91, endPoint x: 418, endPoint y: 94, distance: 28.1
click at [440, 94] on input "60" at bounding box center [459, 92] width 39 height 18
click at [530, 113] on div "Font Calibri Font Size 50 Color Styles format_bold format_italic format_underli…" at bounding box center [431, 139] width 207 height 141
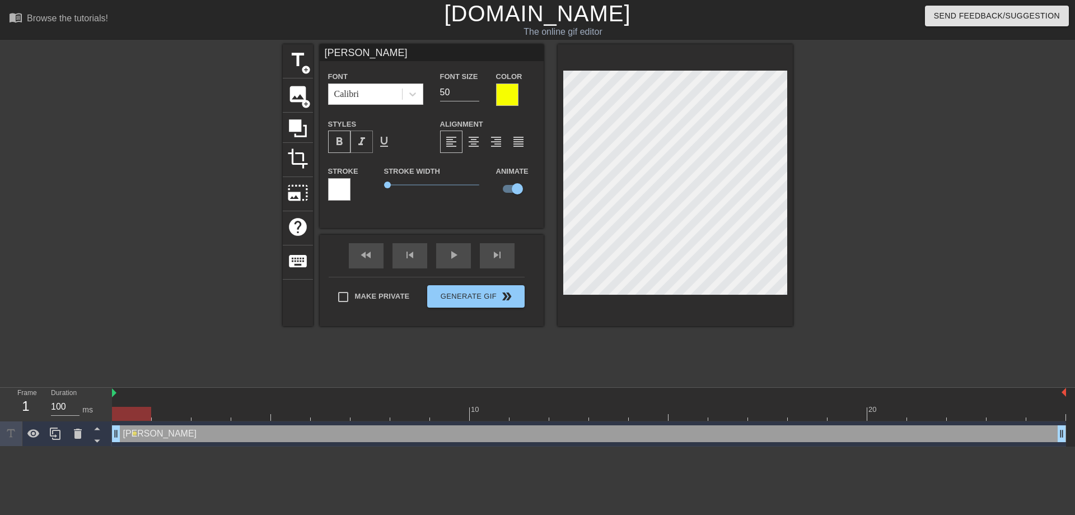
click at [358, 142] on span "format_italic" at bounding box center [361, 141] width 13 height 13
click at [472, 95] on input "49" at bounding box center [459, 92] width 39 height 18
click at [472, 95] on input "48" at bounding box center [459, 92] width 39 height 18
click at [472, 95] on input "47" at bounding box center [459, 92] width 39 height 18
type input "46"
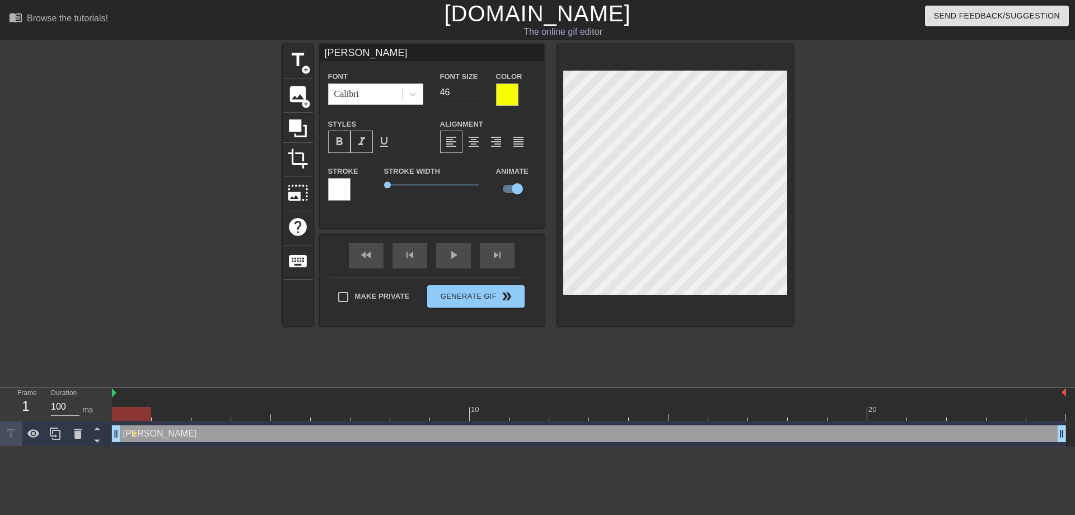
click at [472, 95] on input "46" at bounding box center [459, 92] width 39 height 18
click at [594, 346] on div "title add_circle image add_circle crop photo_size_select_large help keyboard [P…" at bounding box center [538, 212] width 510 height 336
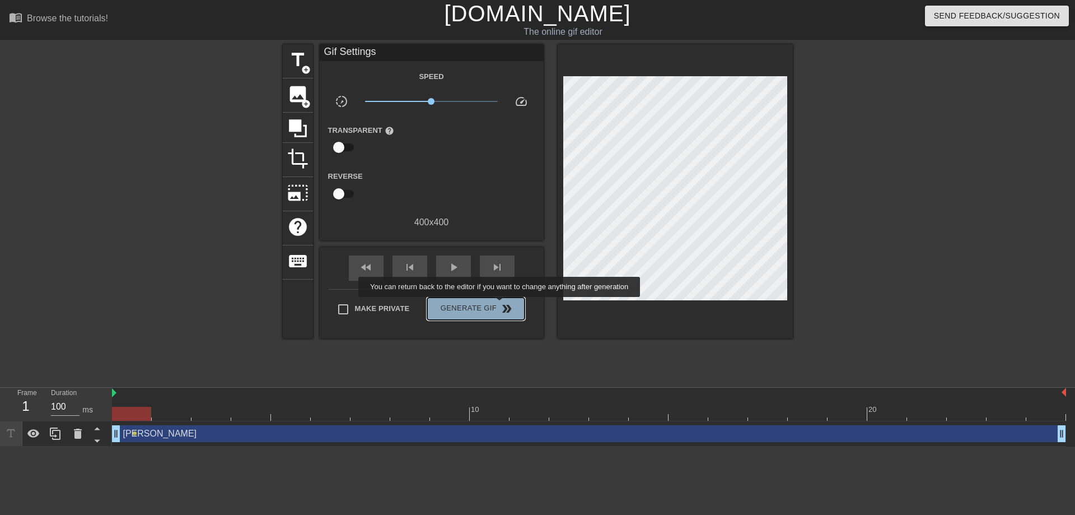
click at [501, 305] on span "double_arrow" at bounding box center [506, 308] width 13 height 13
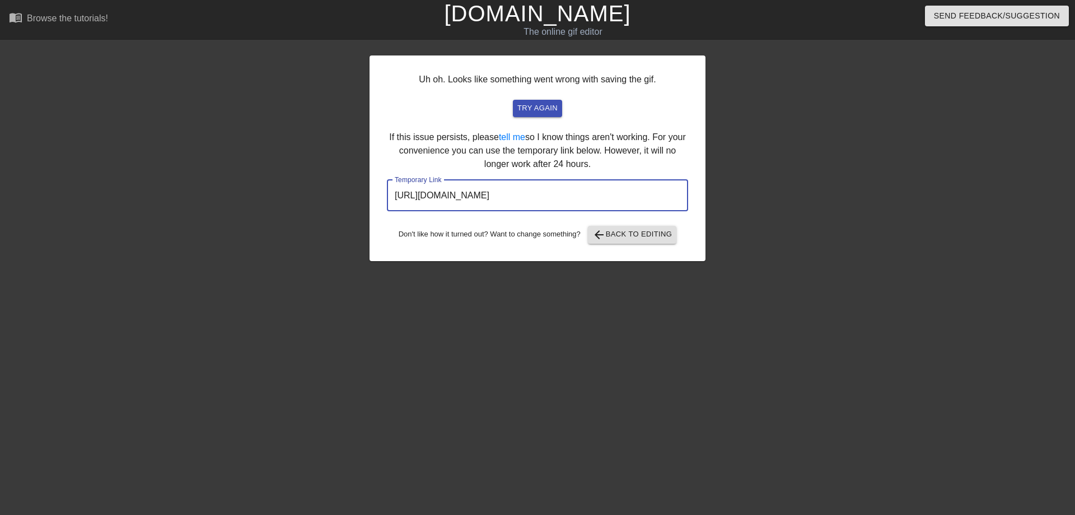
drag, startPoint x: 642, startPoint y: 194, endPoint x: 329, endPoint y: 193, distance: 313.0
click at [387, 193] on input "[URL][DOMAIN_NAME]" at bounding box center [537, 195] width 301 height 31
